Goal: Transaction & Acquisition: Book appointment/travel/reservation

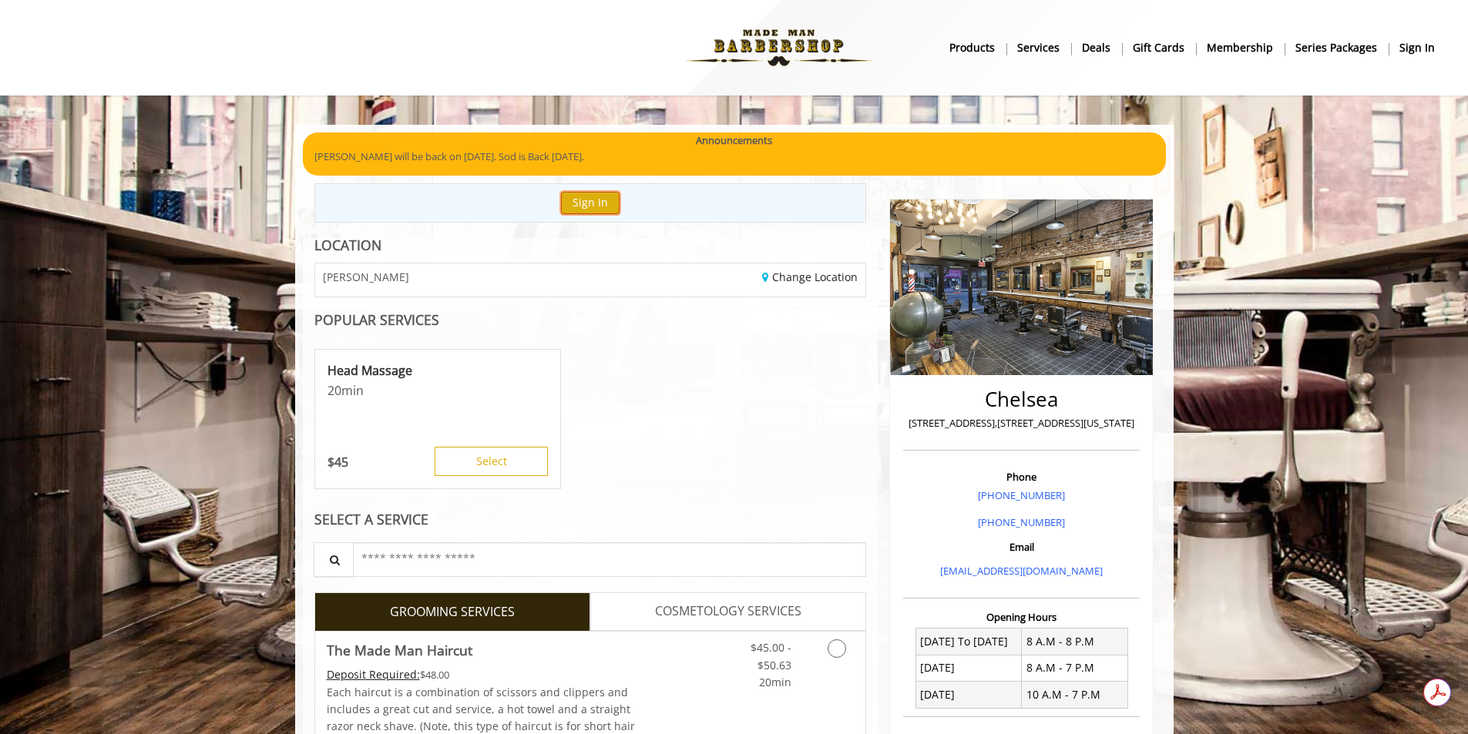
click at [583, 210] on button "Sign In" at bounding box center [590, 203] width 59 height 22
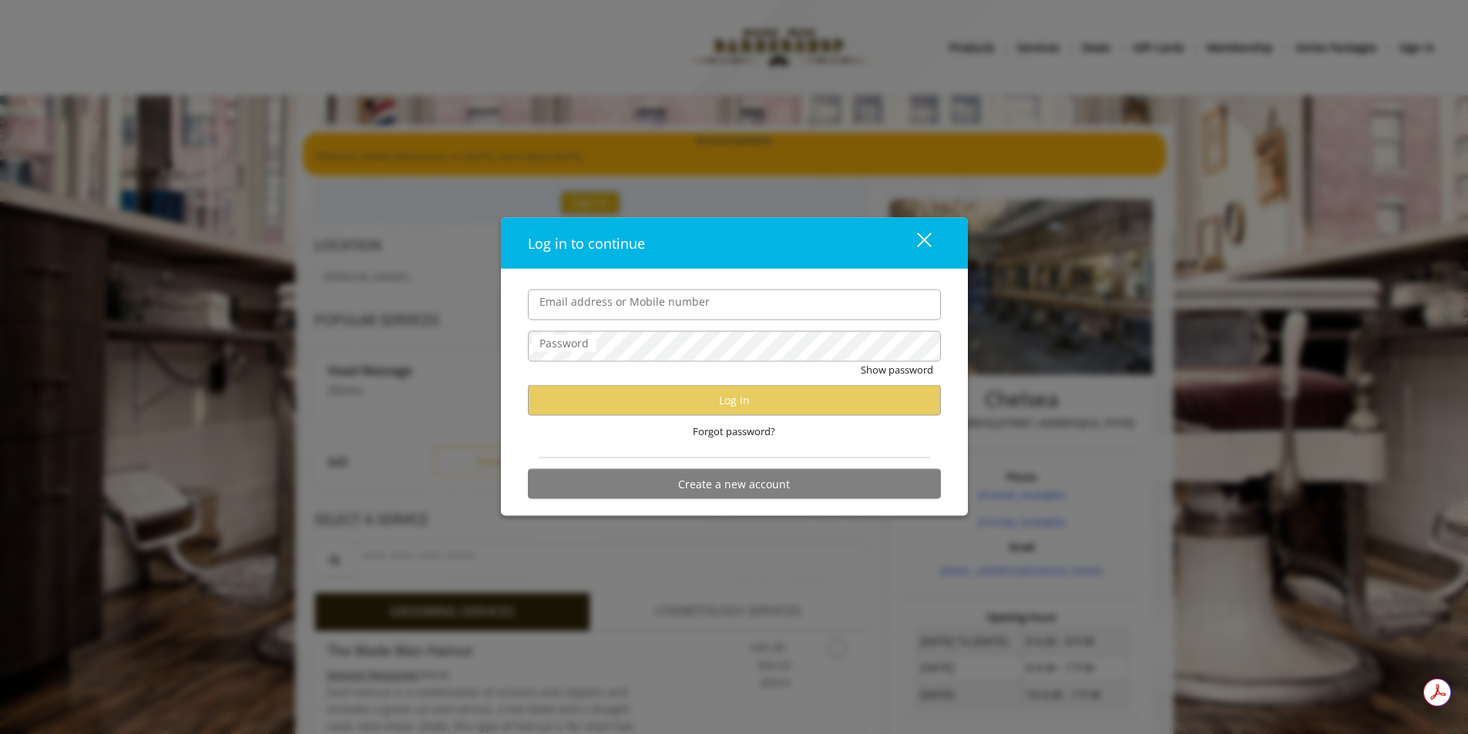
type input "**********"
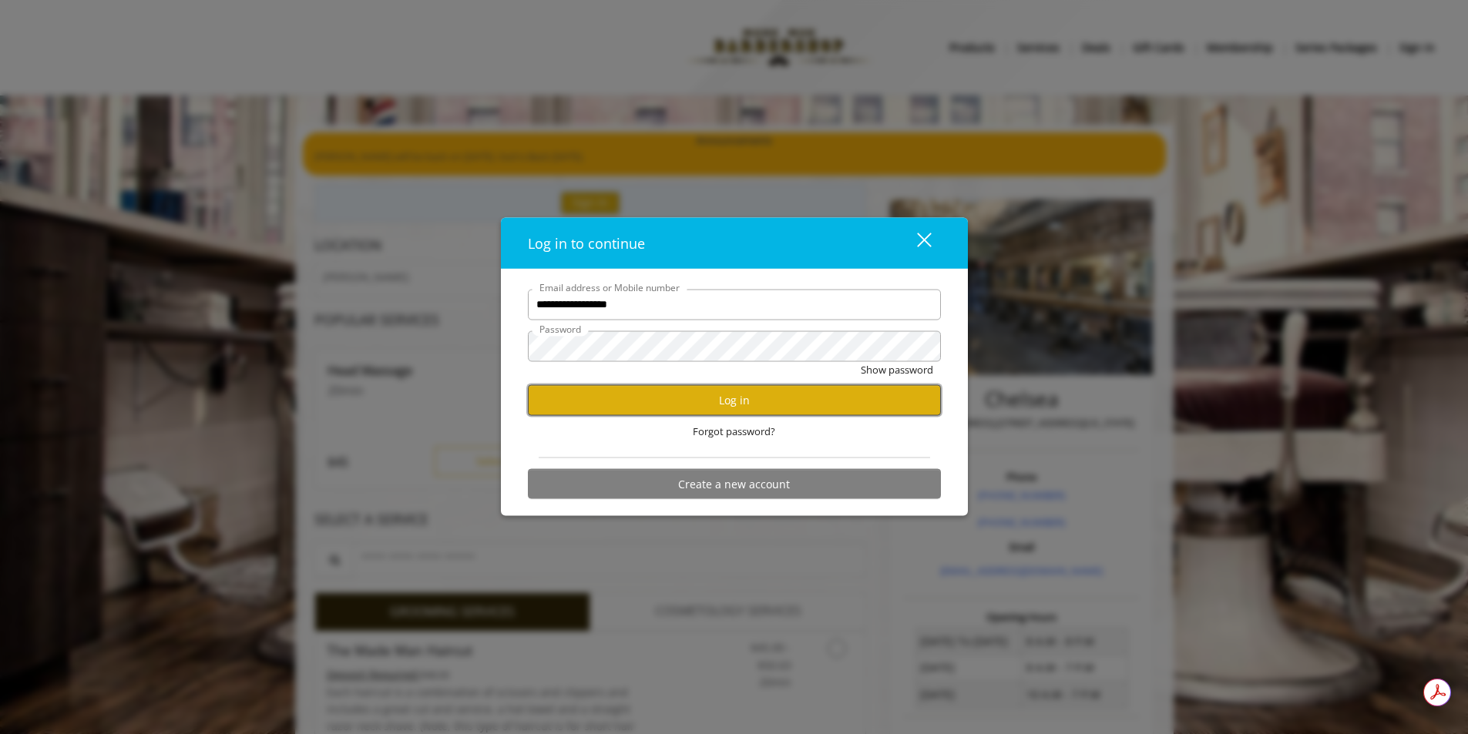
click at [646, 404] on button "Log in" at bounding box center [734, 400] width 413 height 30
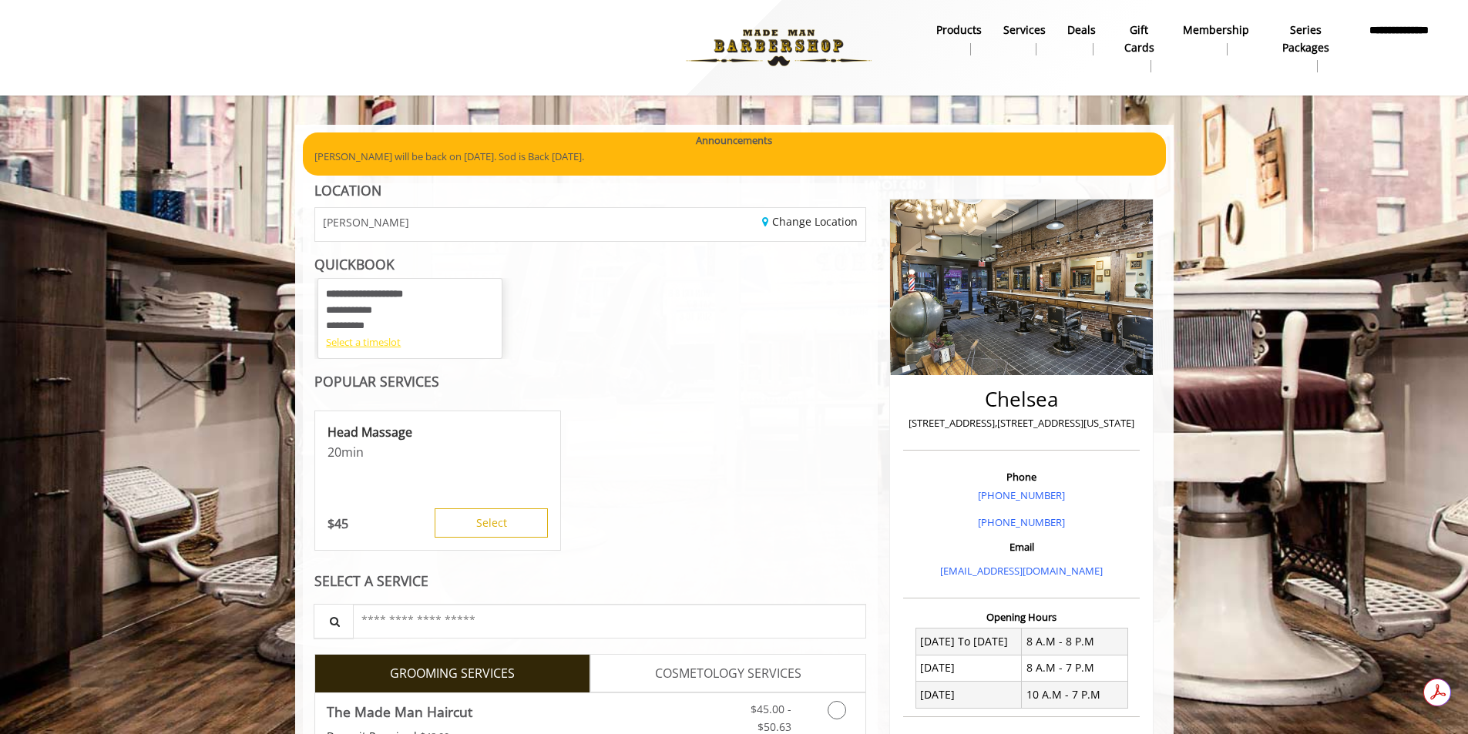
click at [384, 338] on div "Select a timeslot" at bounding box center [410, 342] width 168 height 16
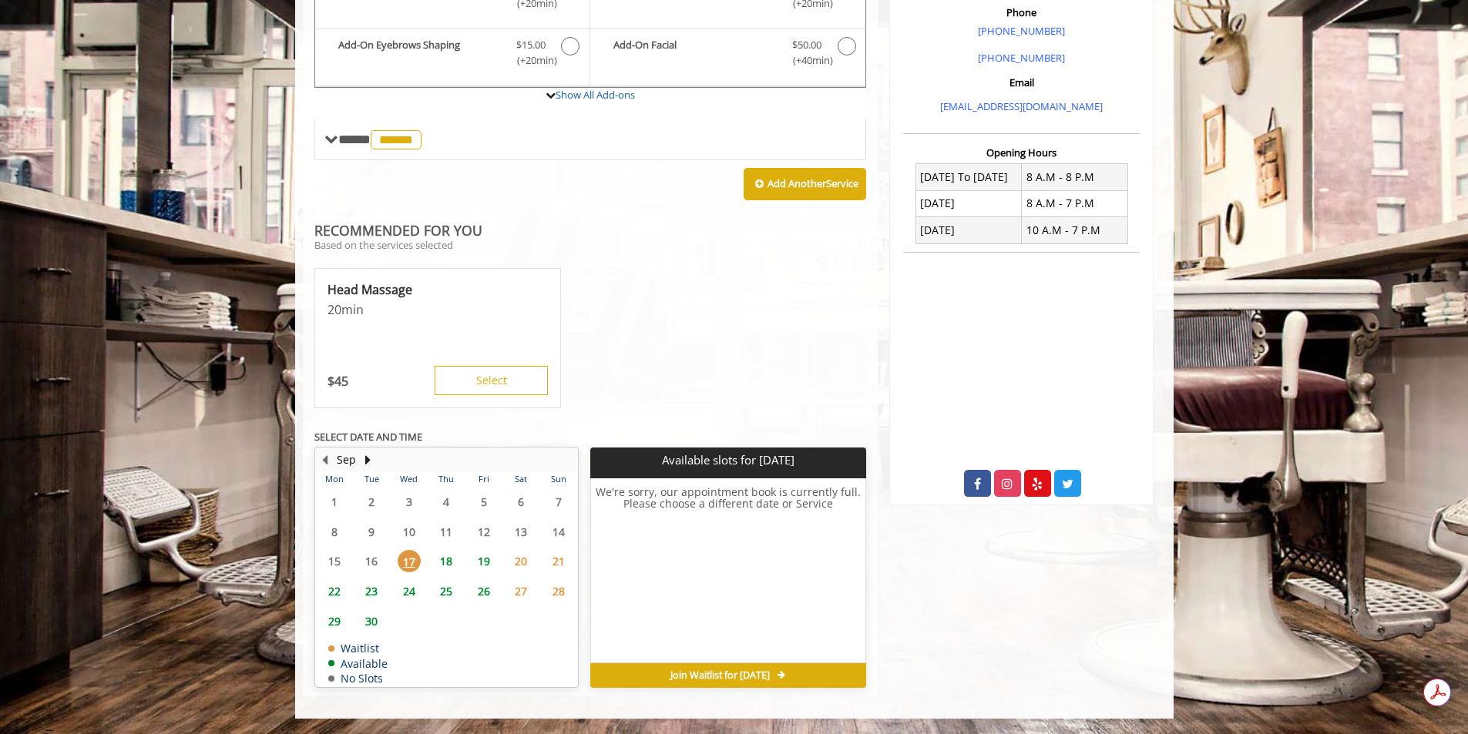
click at [451, 558] on span "18" at bounding box center [446, 561] width 23 height 22
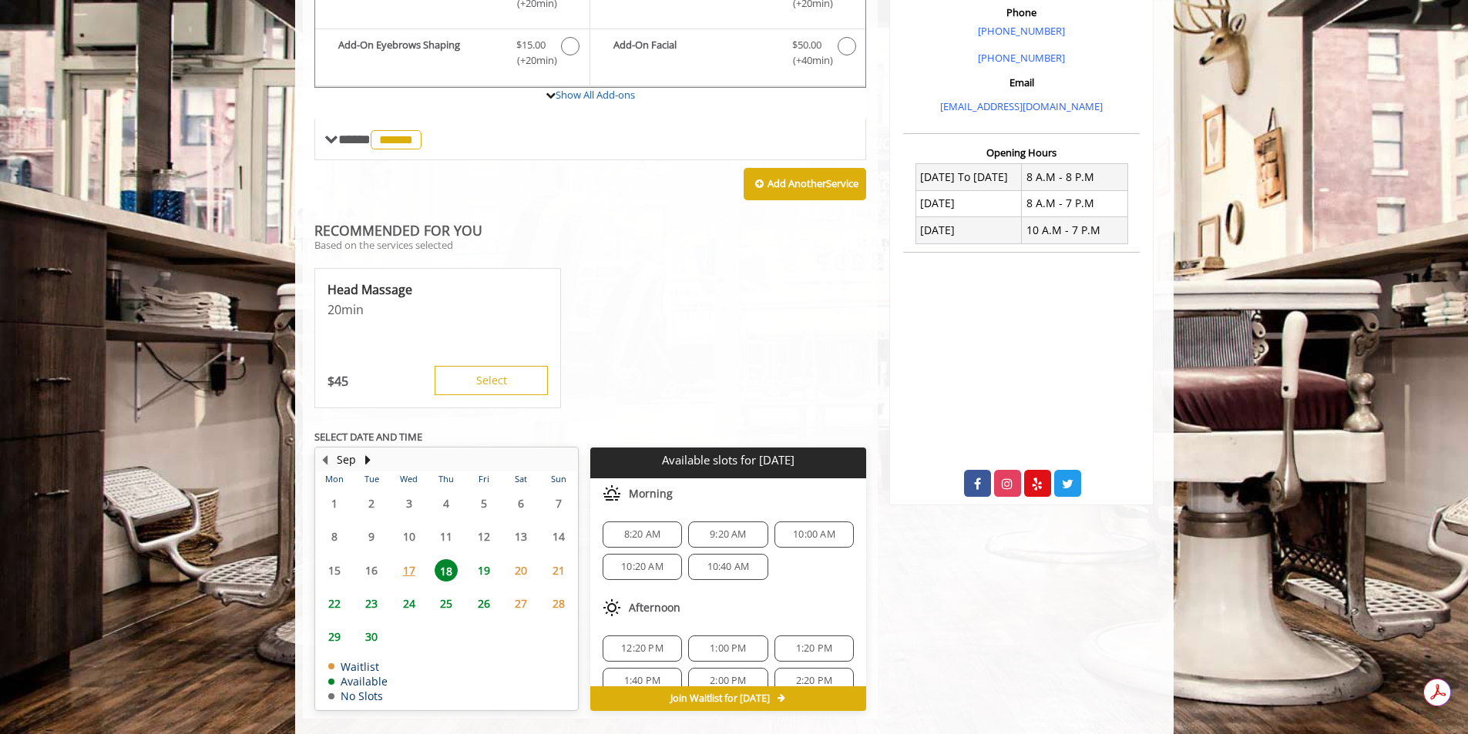
click at [343, 605] on span "22" at bounding box center [334, 603] width 23 height 22
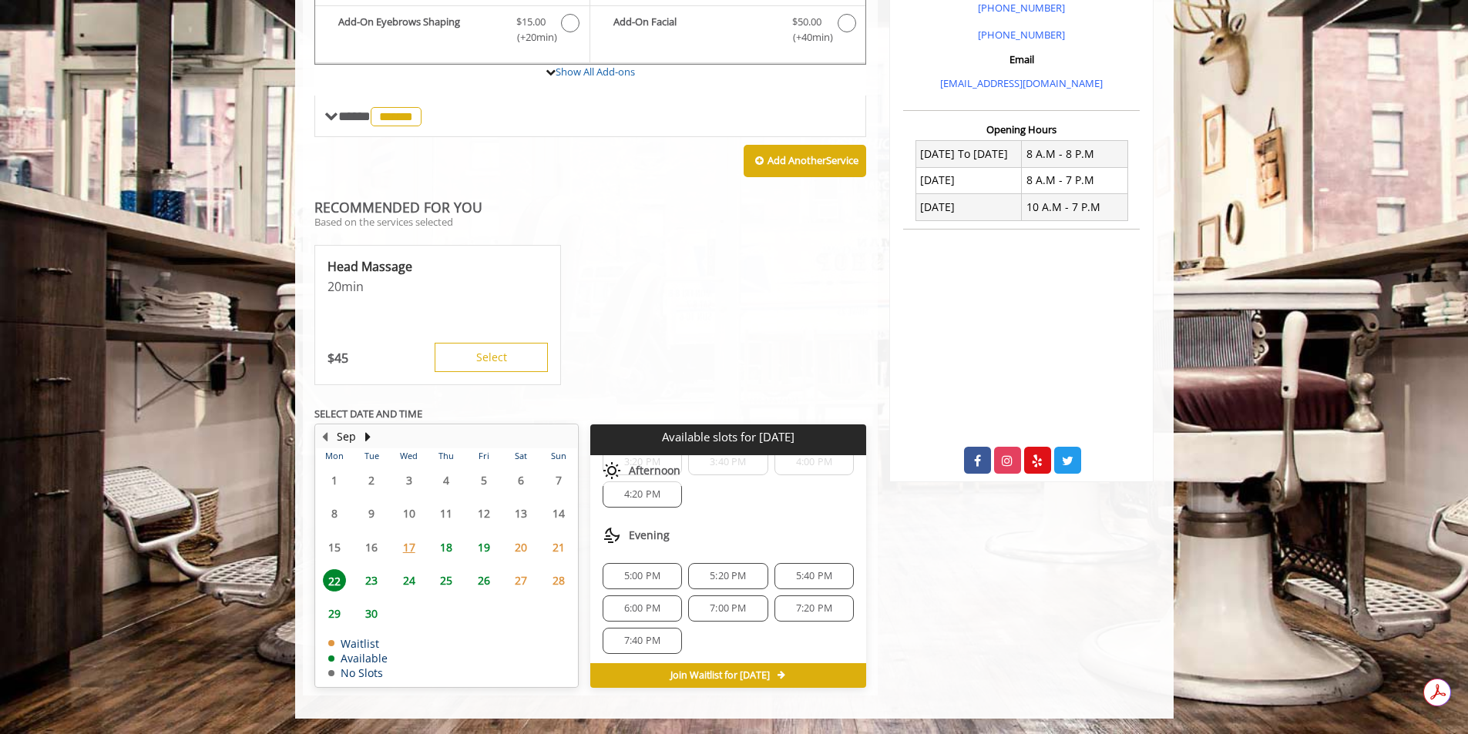
scroll to position [328, 0]
click at [368, 583] on span "23" at bounding box center [371, 580] width 23 height 22
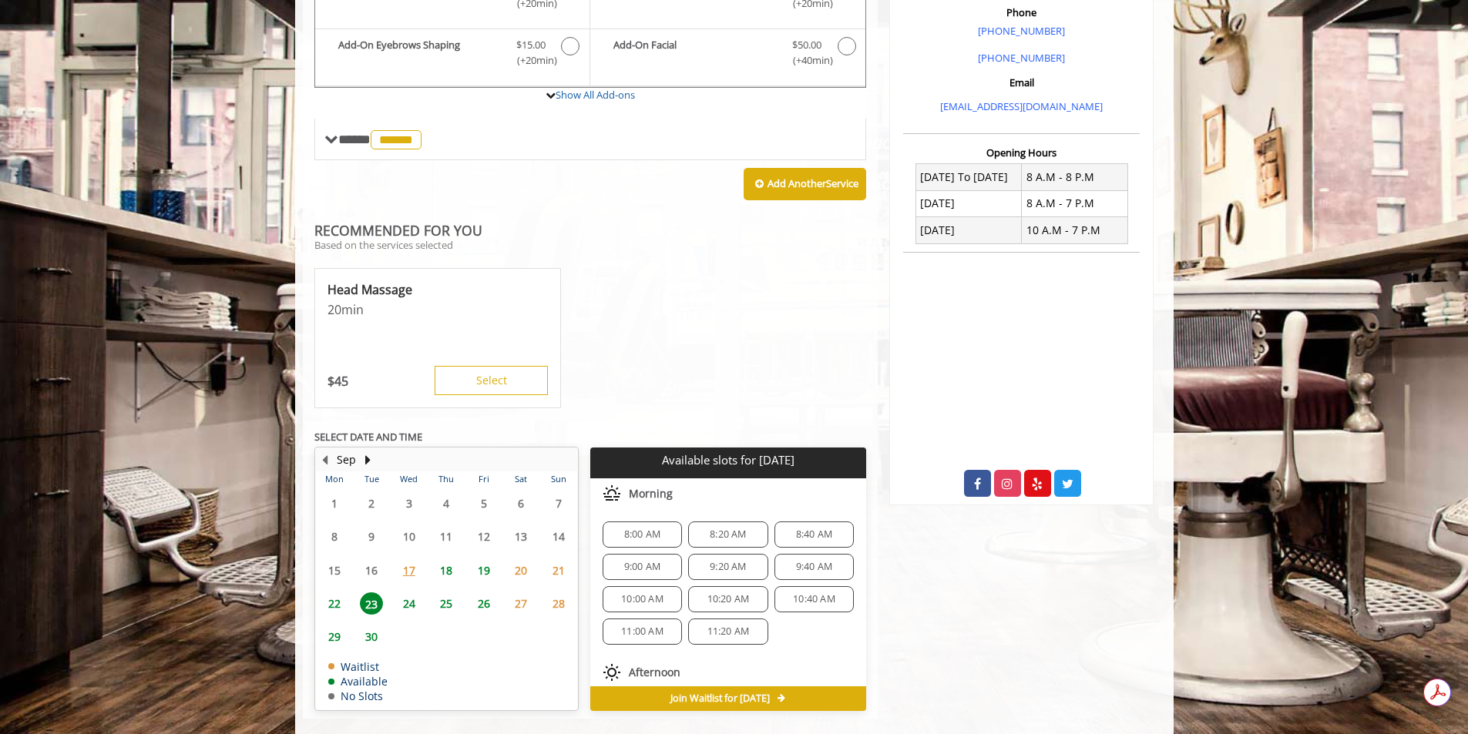
scroll to position [488, 0]
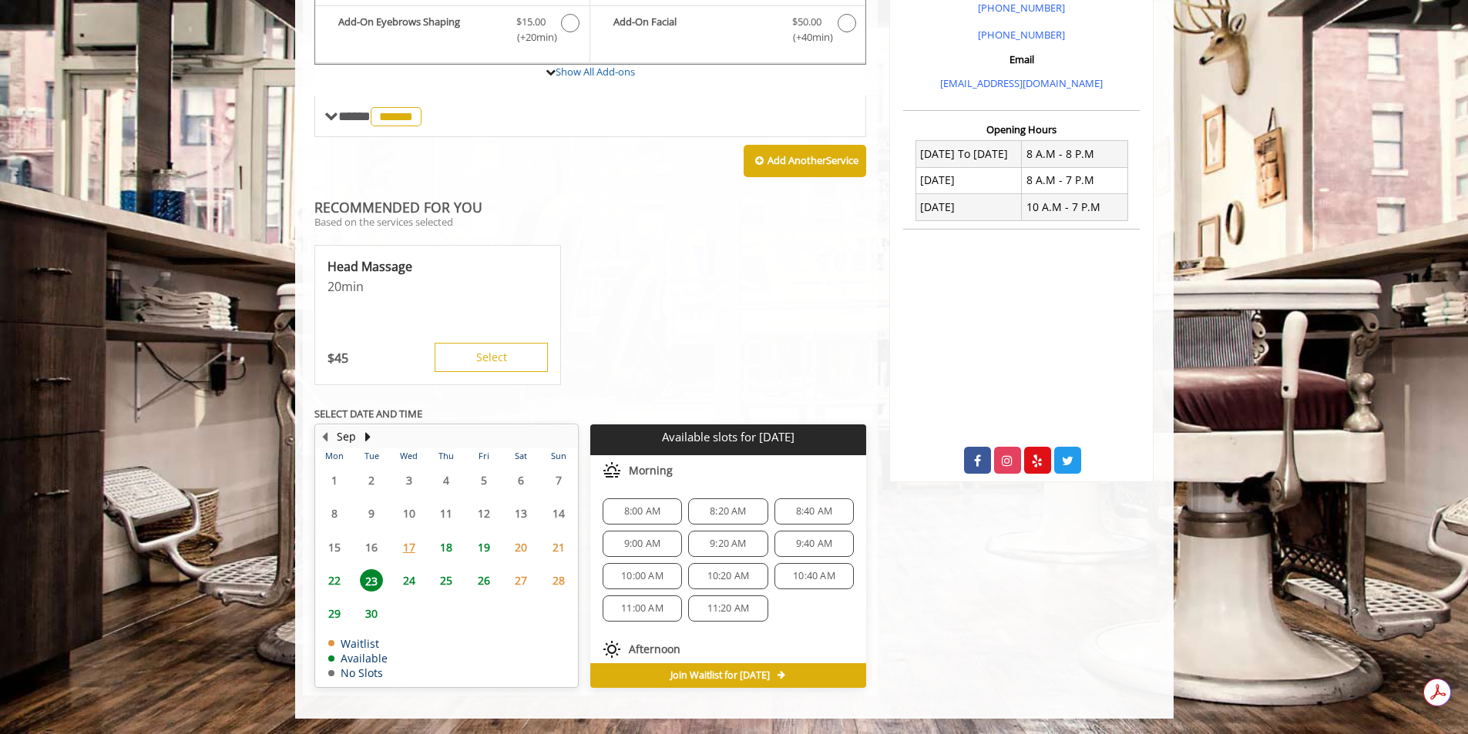
click at [555, 546] on span "21" at bounding box center [558, 547] width 23 height 22
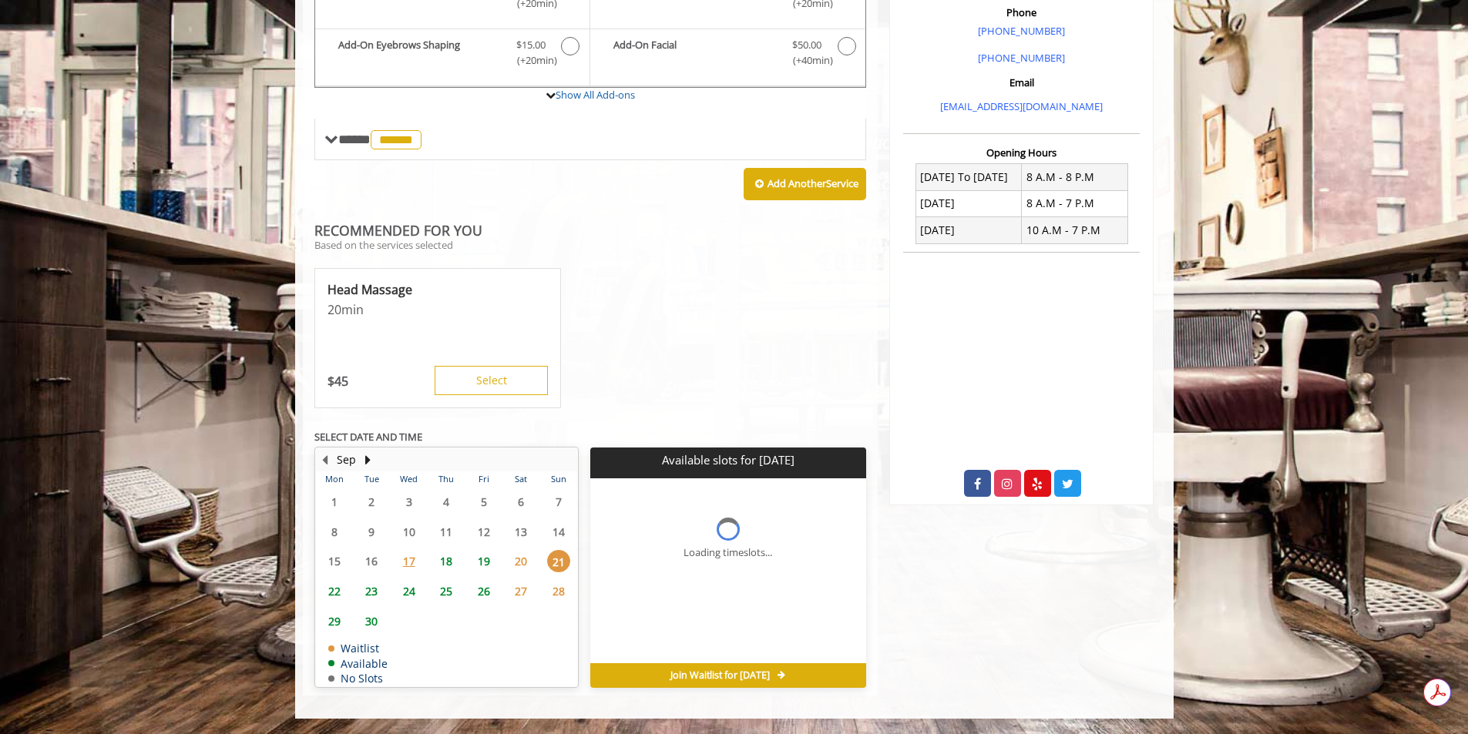
scroll to position [465, 0]
click at [336, 590] on span "22" at bounding box center [334, 591] width 23 height 22
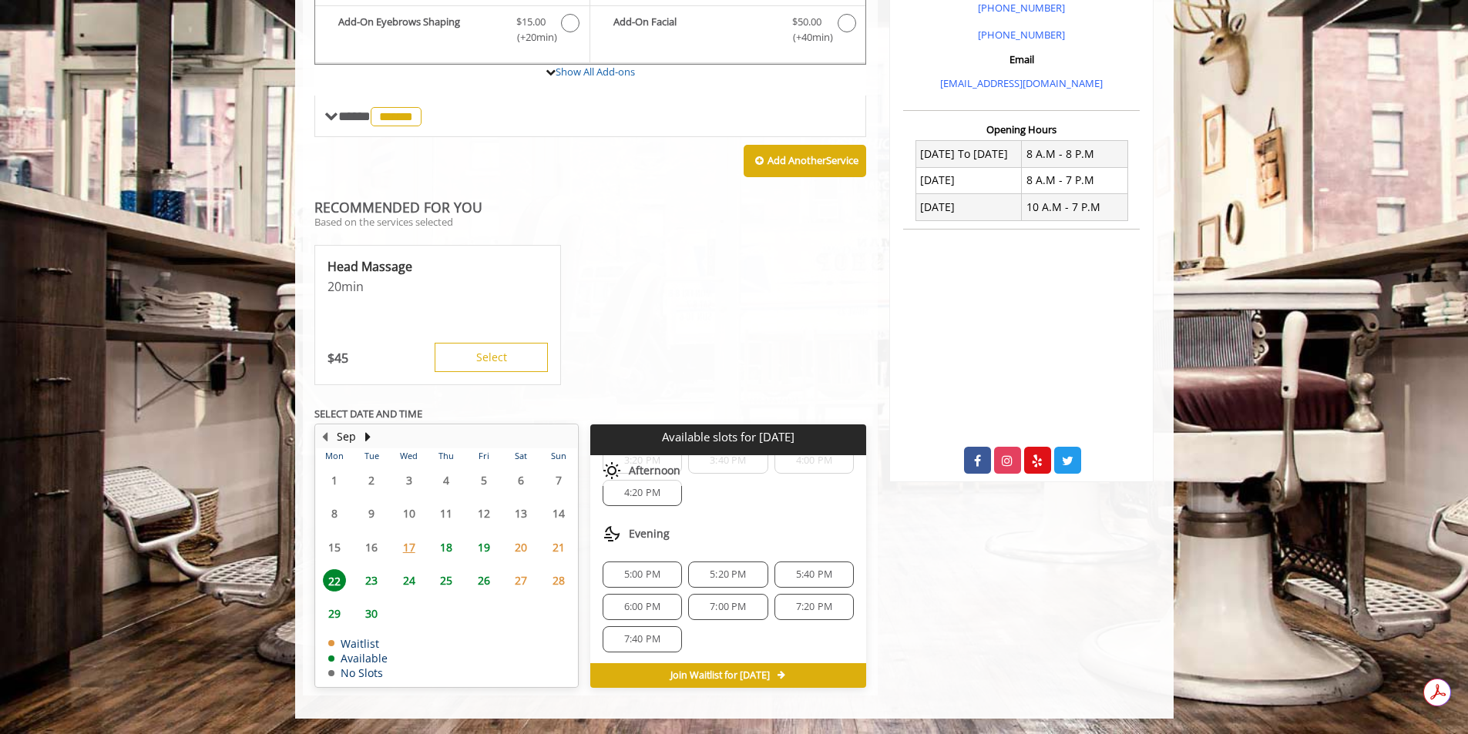
scroll to position [328, 0]
